Goal: Task Accomplishment & Management: Use online tool/utility

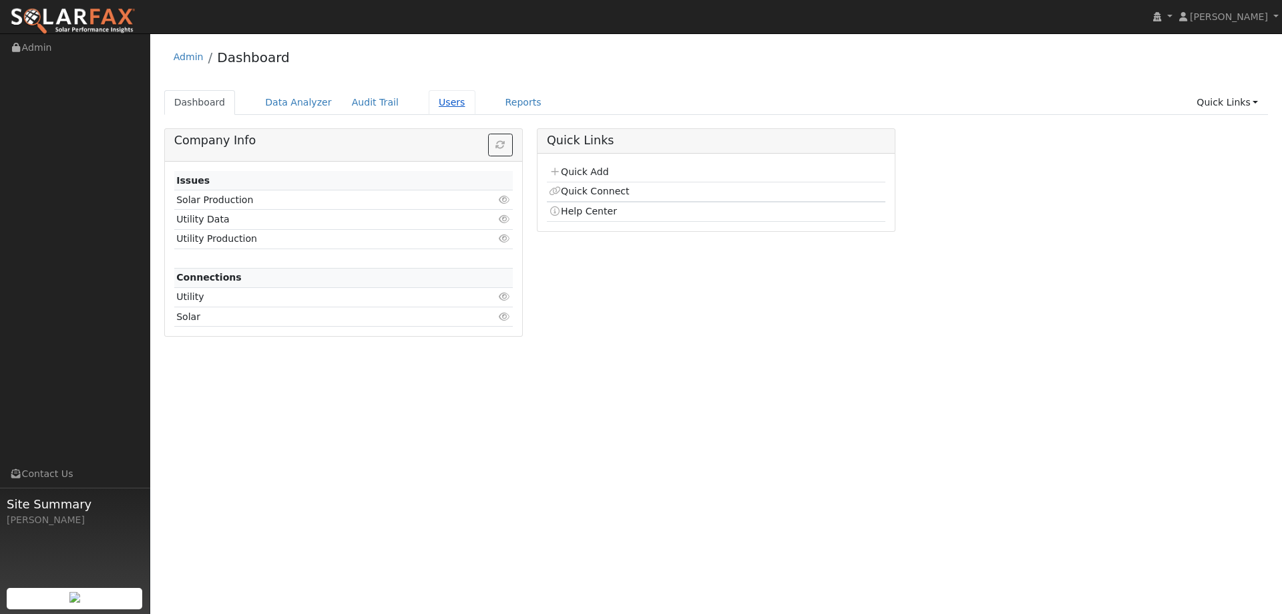
click at [437, 107] on link "Users" at bounding box center [452, 102] width 47 height 25
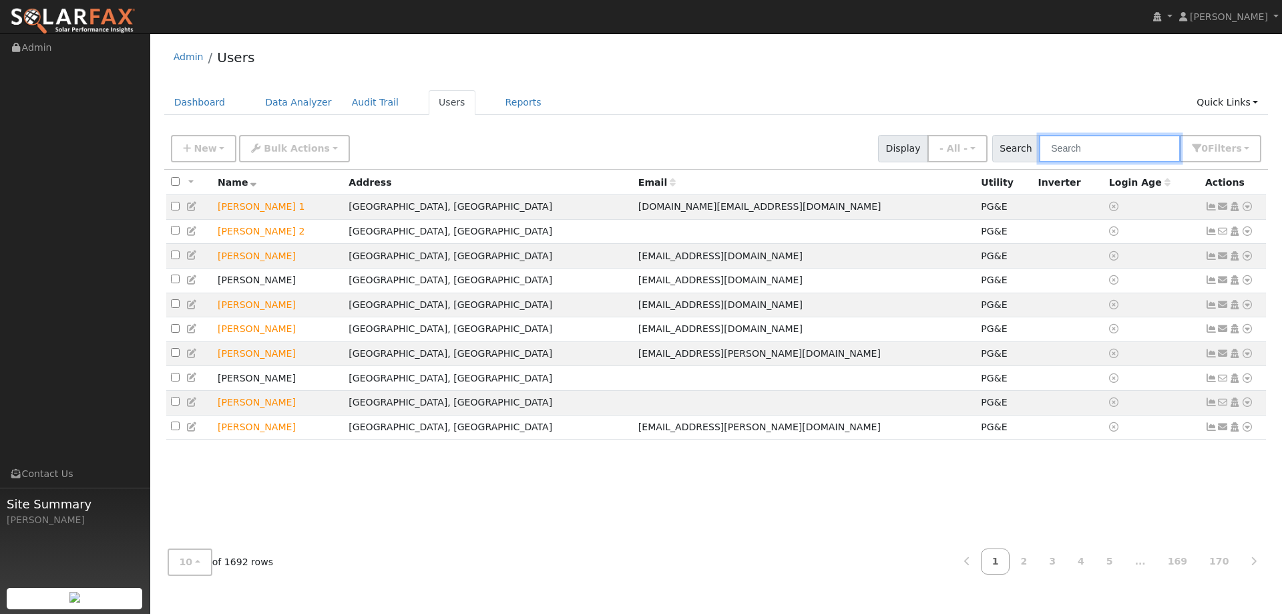
drag, startPoint x: 1055, startPoint y: 154, endPoint x: 1076, endPoint y: 146, distance: 22.6
click at [1056, 153] on input "text" at bounding box center [1110, 148] width 142 height 27
paste input "Ed Nuqui"
click at [1078, 146] on input "Ed Nuqui" at bounding box center [1110, 148] width 142 height 27
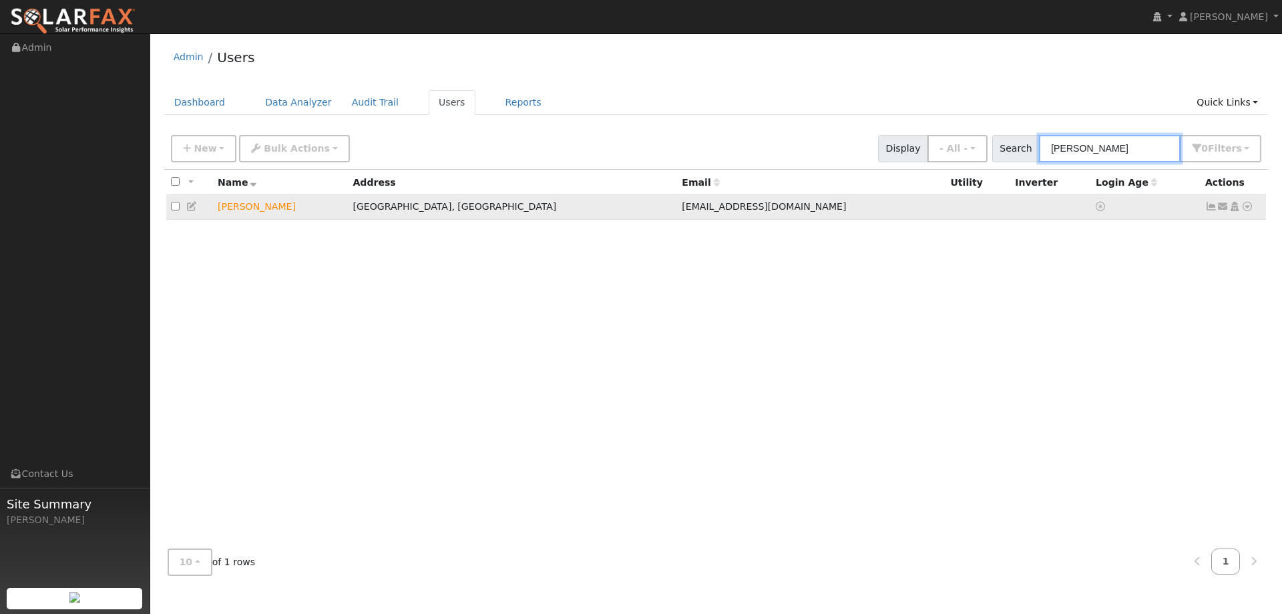
type input "Ed Nuqui"
click at [1248, 208] on icon at bounding box center [1248, 206] width 12 height 9
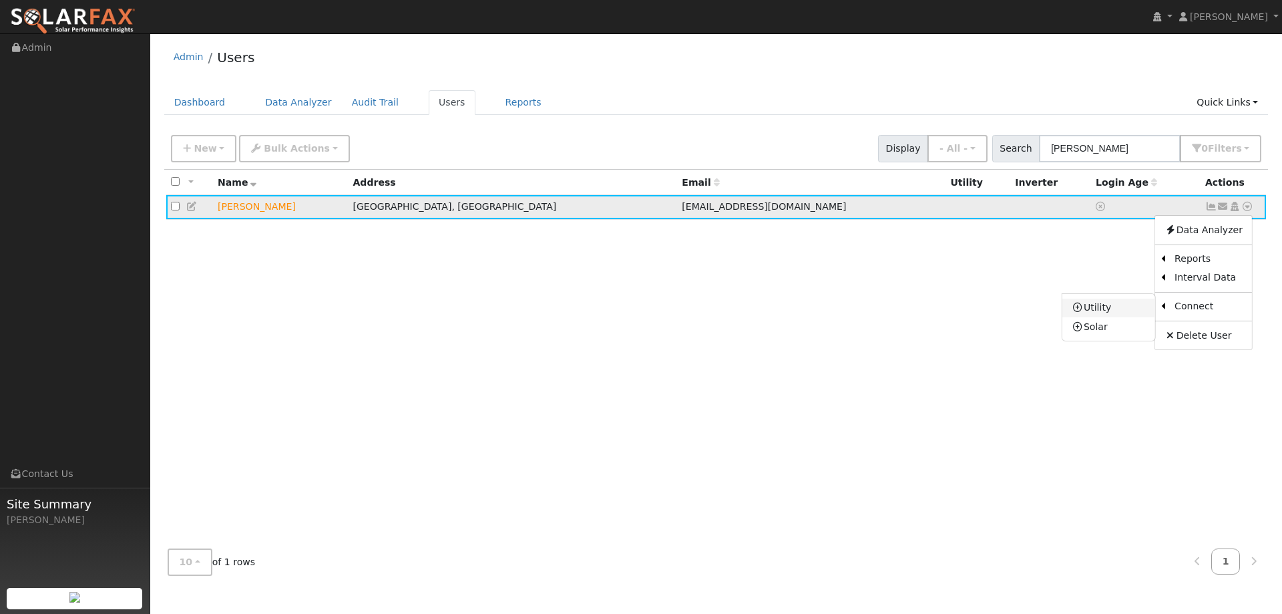
click at [1129, 311] on link "Utility" at bounding box center [1109, 308] width 93 height 19
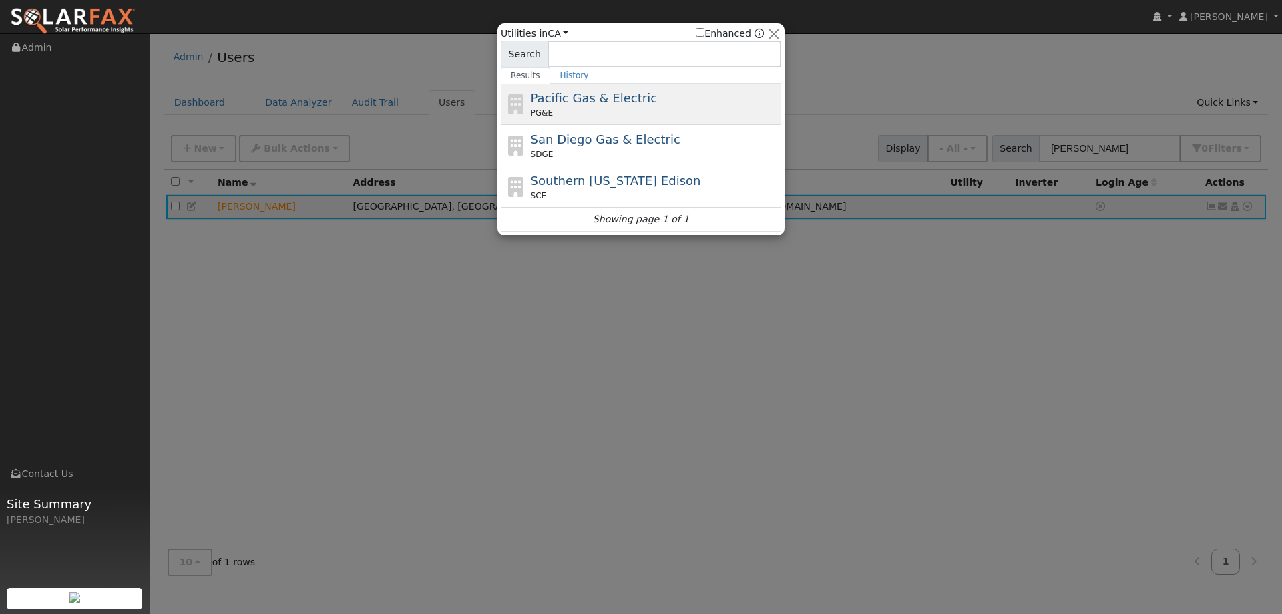
click at [584, 92] on span "Pacific Gas & Electric" at bounding box center [594, 98] width 126 height 14
